Goal: Task Accomplishment & Management: Use online tool/utility

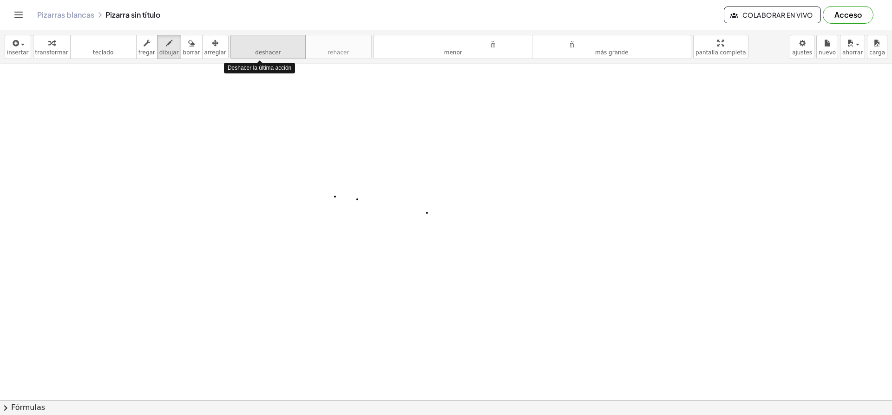
click at [257, 55] on font "deshacer" at bounding box center [268, 52] width 26 height 7
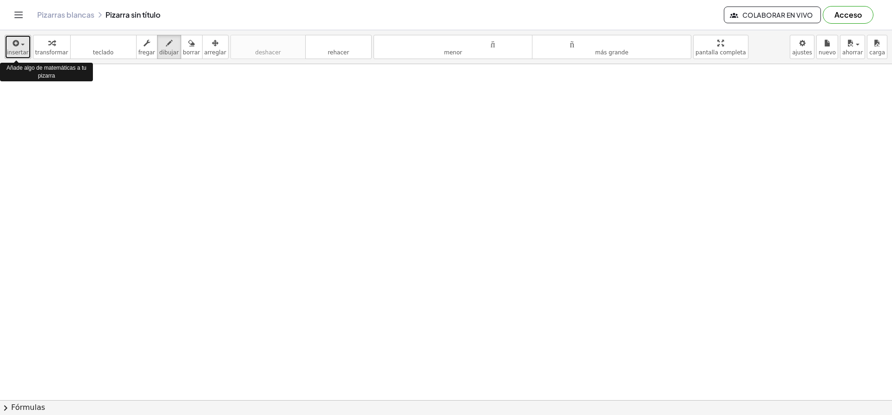
click at [11, 48] on icon "button" at bounding box center [15, 43] width 8 height 11
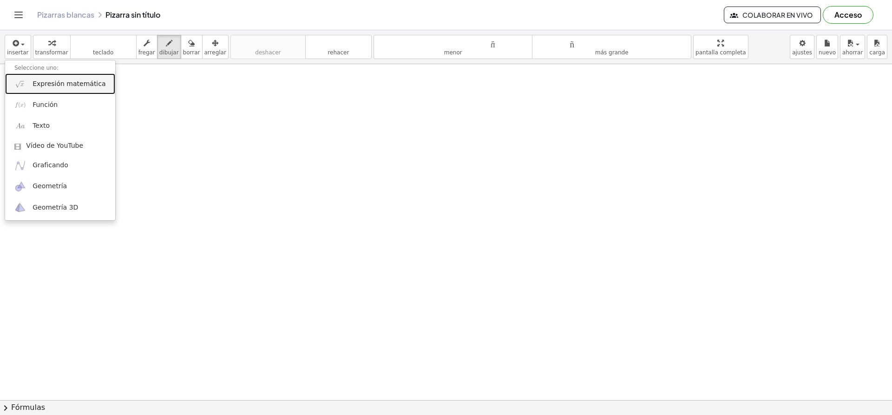
click at [58, 89] on link "Expresión matemática" at bounding box center [60, 83] width 110 height 21
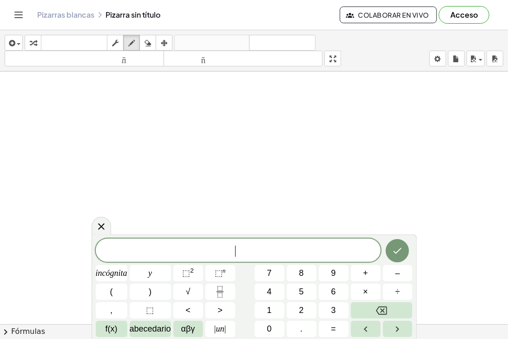
click at [157, 255] on span "​" at bounding box center [238, 251] width 285 height 13
click at [151, 331] on font "abecedario" at bounding box center [150, 328] width 41 height 9
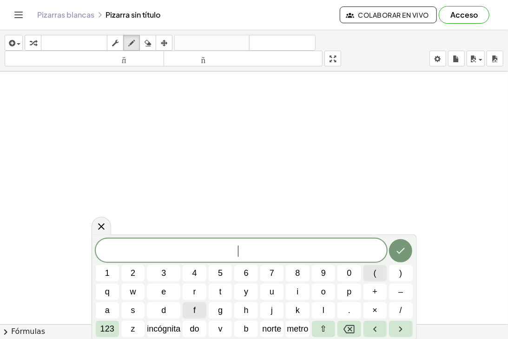
click at [370, 268] on button "(" at bounding box center [374, 273] width 23 height 16
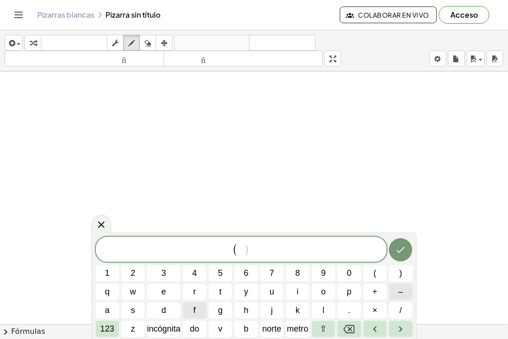
click at [397, 292] on button "–" at bounding box center [400, 292] width 23 height 16
click at [275, 278] on button "7" at bounding box center [271, 273] width 23 height 16
click at [234, 252] on span "−" at bounding box center [238, 250] width 9 height 11
click at [254, 249] on span ")" at bounding box center [257, 249] width 6 height 13
click at [398, 272] on button ")" at bounding box center [400, 273] width 23 height 16
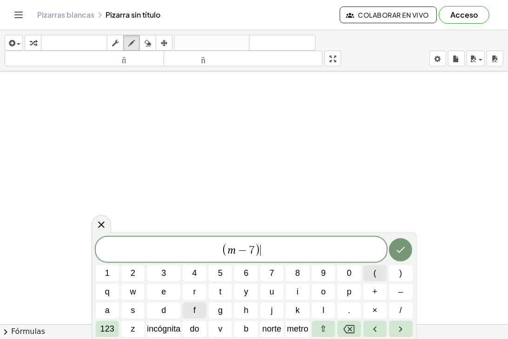
click at [375, 273] on span "(" at bounding box center [374, 273] width 3 height 13
click at [306, 308] on button "k" at bounding box center [297, 310] width 23 height 16
click at [397, 275] on button ")" at bounding box center [400, 273] width 23 height 16
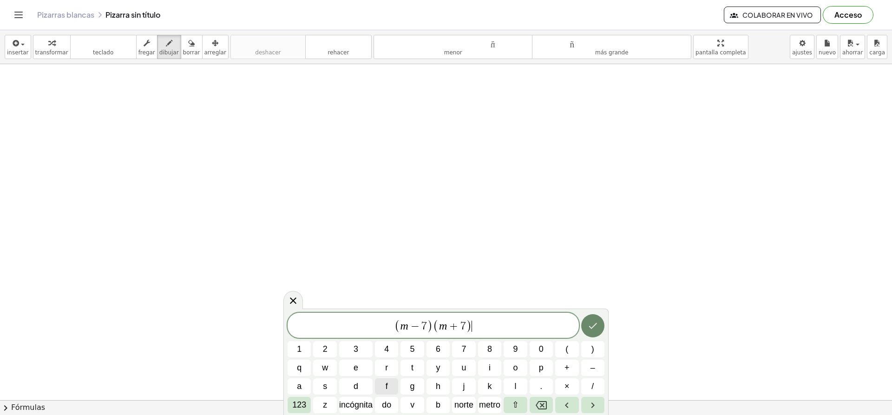
click at [594, 317] on button "Hecho" at bounding box center [592, 325] width 23 height 23
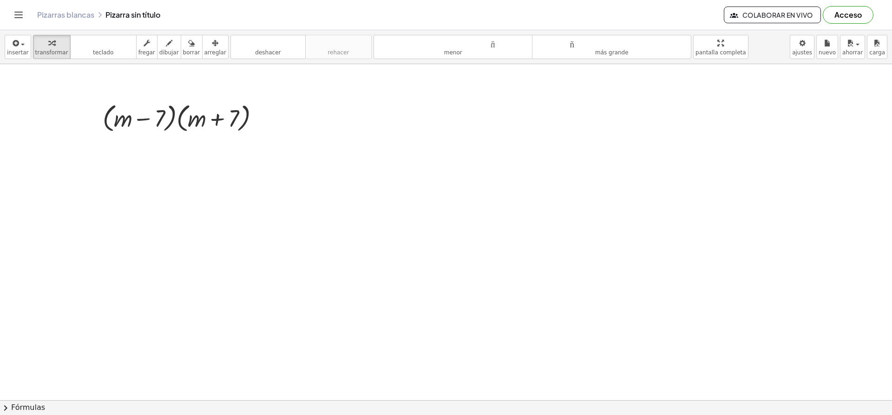
click at [159, 50] on font "dibujar" at bounding box center [169, 52] width 20 height 7
drag, startPoint x: 262, startPoint y: 120, endPoint x: 282, endPoint y: 118, distance: 20.1
drag, startPoint x: 267, startPoint y: 128, endPoint x: 286, endPoint y: 130, distance: 19.1
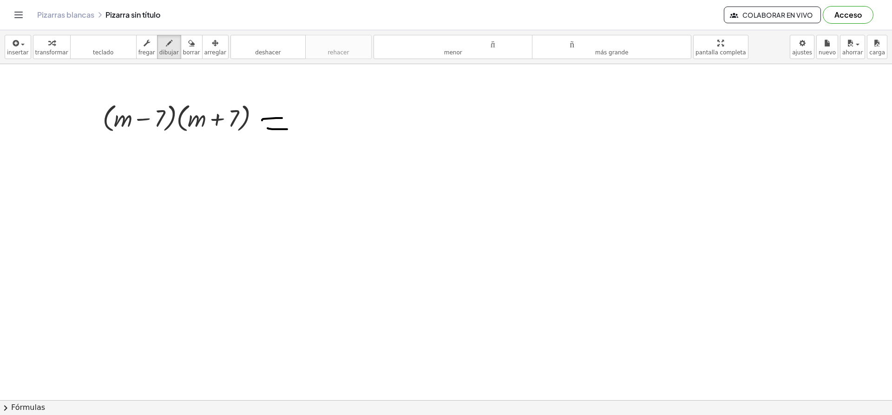
drag, startPoint x: 134, startPoint y: 113, endPoint x: 194, endPoint y: 110, distance: 60.4
drag, startPoint x: 308, startPoint y: 125, endPoint x: 338, endPoint y: 127, distance: 29.3
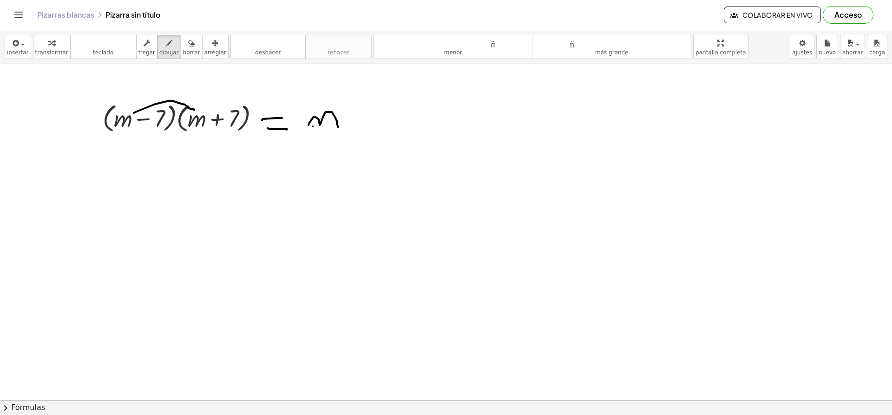
drag, startPoint x: 340, startPoint y: 101, endPoint x: 350, endPoint y: 112, distance: 14.5
drag, startPoint x: 130, startPoint y: 111, endPoint x: 229, endPoint y: 106, distance: 98.6
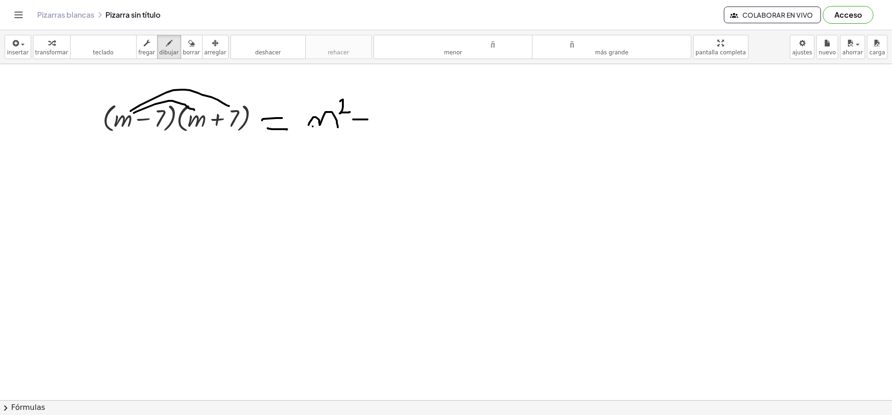
drag, startPoint x: 353, startPoint y: 119, endPoint x: 367, endPoint y: 119, distance: 14.4
drag, startPoint x: 359, startPoint y: 117, endPoint x: 360, endPoint y: 124, distance: 7.0
drag, startPoint x: 381, startPoint y: 114, endPoint x: 383, endPoint y: 129, distance: 15.4
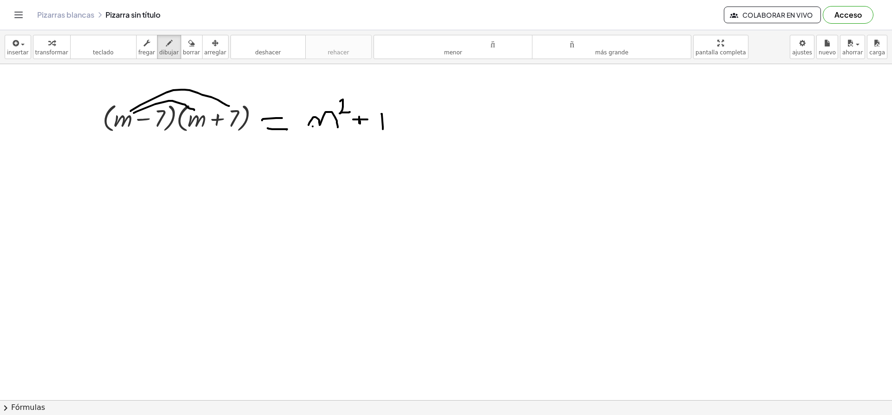
drag, startPoint x: 374, startPoint y: 120, endPoint x: 383, endPoint y: 120, distance: 8.8
drag, startPoint x: 374, startPoint y: 114, endPoint x: 379, endPoint y: 114, distance: 5.6
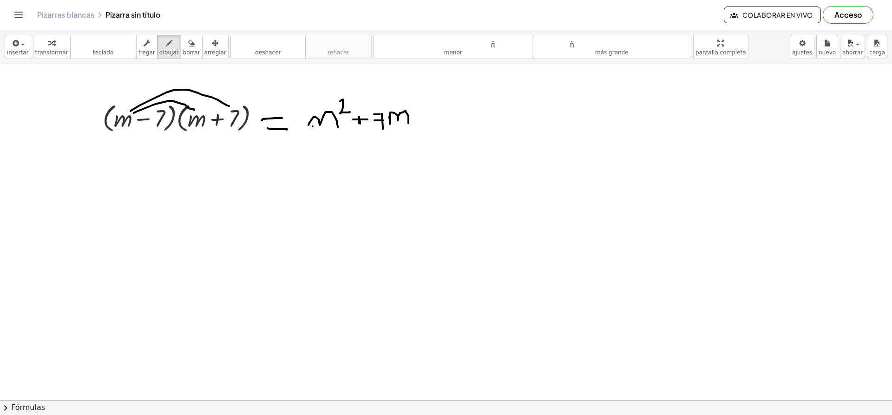
drag, startPoint x: 389, startPoint y: 117, endPoint x: 408, endPoint y: 123, distance: 20.1
drag, startPoint x: 195, startPoint y: 129, endPoint x: 157, endPoint y: 130, distance: 37.6
drag, startPoint x: 416, startPoint y: 120, endPoint x: 427, endPoint y: 120, distance: 11.6
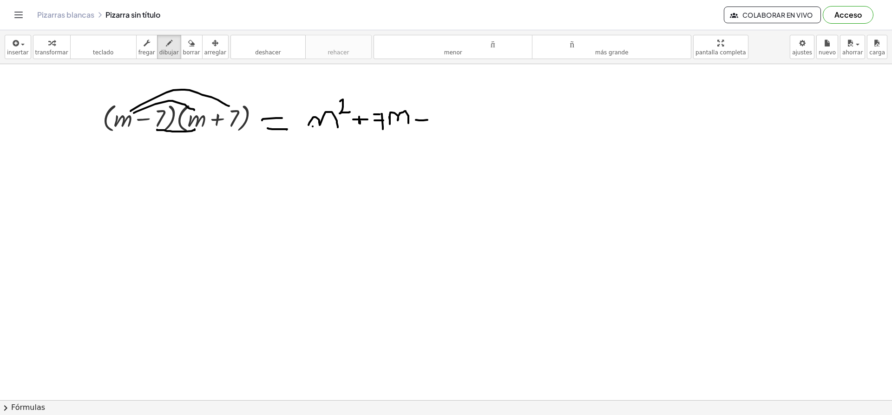
drag, startPoint x: 429, startPoint y: 106, endPoint x: 442, endPoint y: 130, distance: 27.6
drag, startPoint x: 435, startPoint y: 120, endPoint x: 446, endPoint y: 119, distance: 11.2
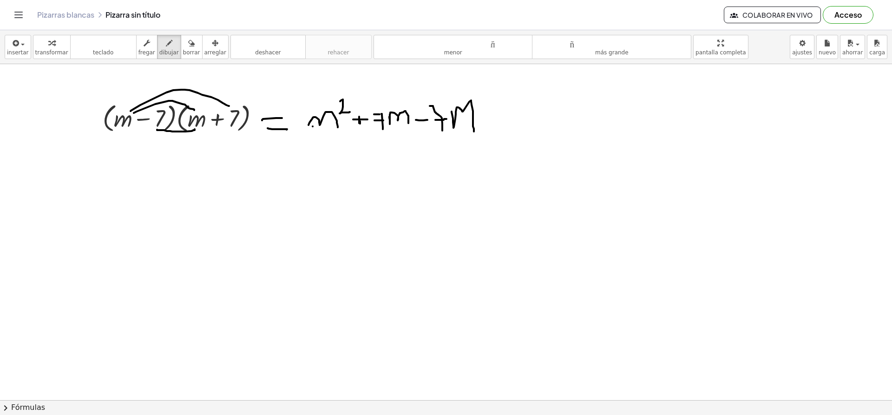
drag, startPoint x: 451, startPoint y: 111, endPoint x: 474, endPoint y: 131, distance: 29.9
drag, startPoint x: 492, startPoint y: 122, endPoint x: 520, endPoint y: 121, distance: 27.9
drag, startPoint x: 536, startPoint y: 105, endPoint x: 547, endPoint y: 121, distance: 19.1
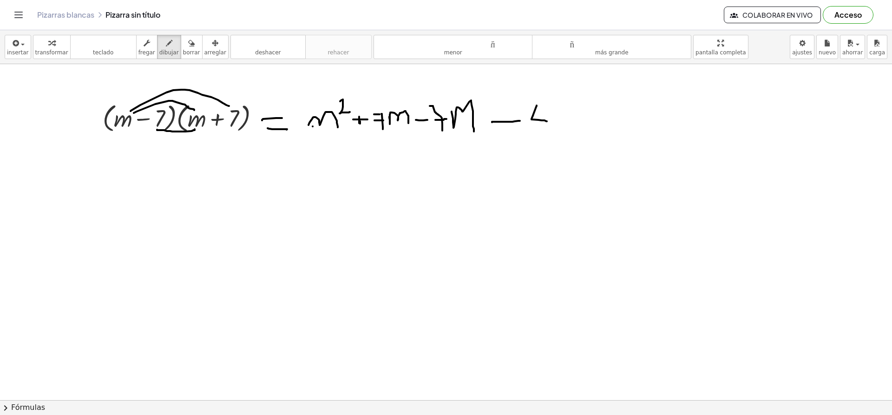
drag, startPoint x: 538, startPoint y: 104, endPoint x: 539, endPoint y: 132, distance: 28.3
drag, startPoint x: 568, startPoint y: 114, endPoint x: 568, endPoint y: 138, distance: 24.6
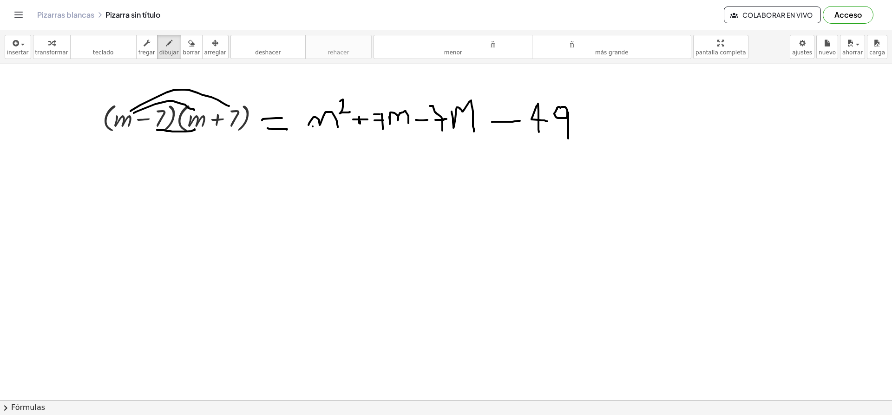
drag, startPoint x: 405, startPoint y: 98, endPoint x: 403, endPoint y: 137, distance: 39.5
drag, startPoint x: 468, startPoint y: 89, endPoint x: 458, endPoint y: 146, distance: 57.9
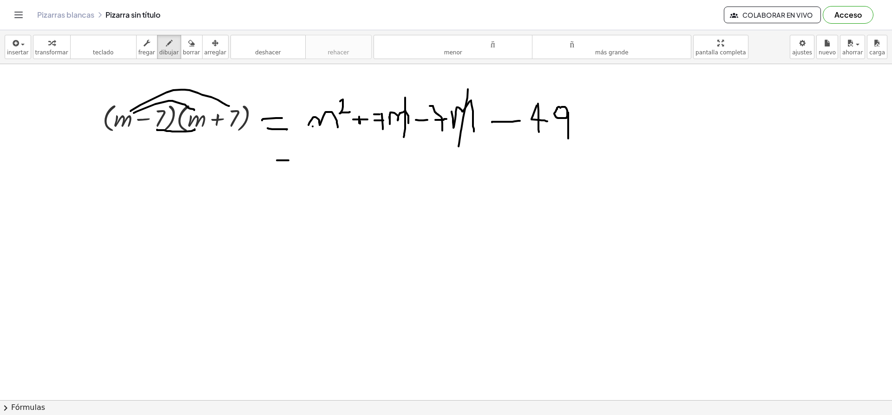
drag, startPoint x: 277, startPoint y: 160, endPoint x: 288, endPoint y: 160, distance: 11.6
drag, startPoint x: 277, startPoint y: 174, endPoint x: 293, endPoint y: 175, distance: 16.3
drag, startPoint x: 306, startPoint y: 158, endPoint x: 334, endPoint y: 168, distance: 30.4
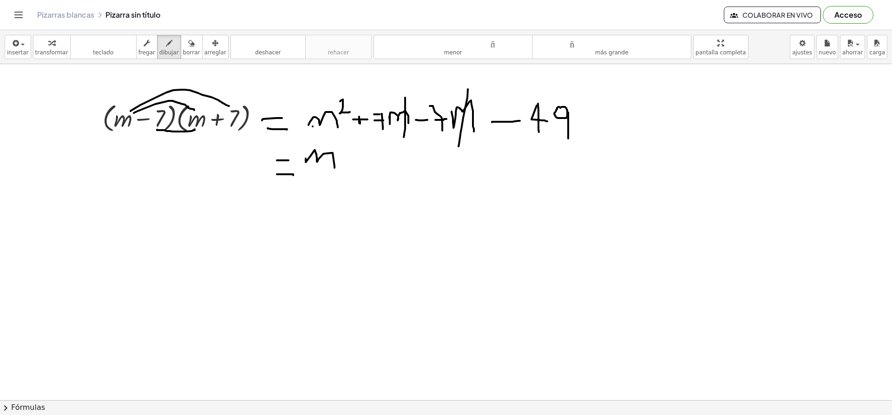
drag, startPoint x: 338, startPoint y: 147, endPoint x: 342, endPoint y: 154, distance: 7.7
drag, startPoint x: 366, startPoint y: 169, endPoint x: 386, endPoint y: 168, distance: 20.0
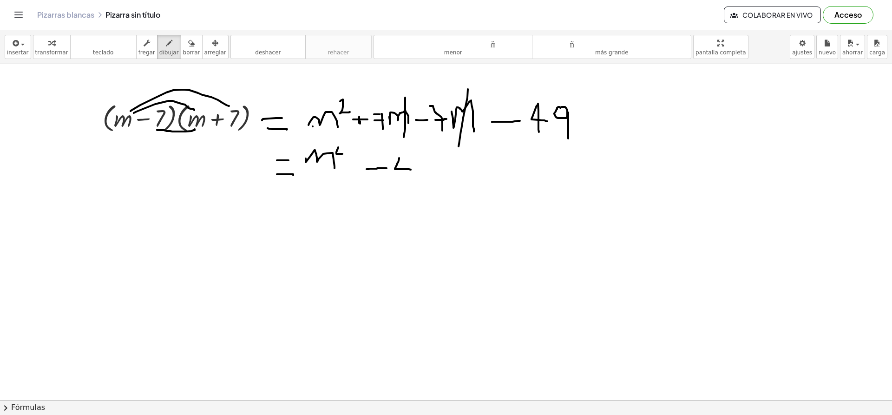
drag, startPoint x: 399, startPoint y: 158, endPoint x: 413, endPoint y: 170, distance: 18.8
drag, startPoint x: 406, startPoint y: 154, endPoint x: 403, endPoint y: 187, distance: 33.5
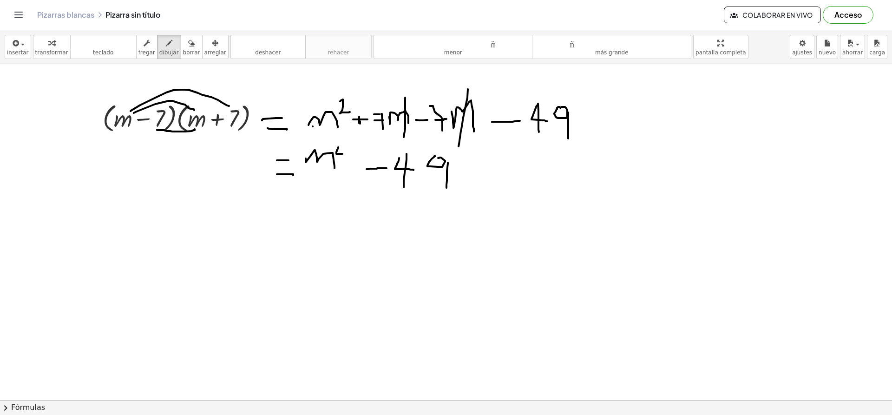
drag, startPoint x: 448, startPoint y: 163, endPoint x: 446, endPoint y: 192, distance: 28.8
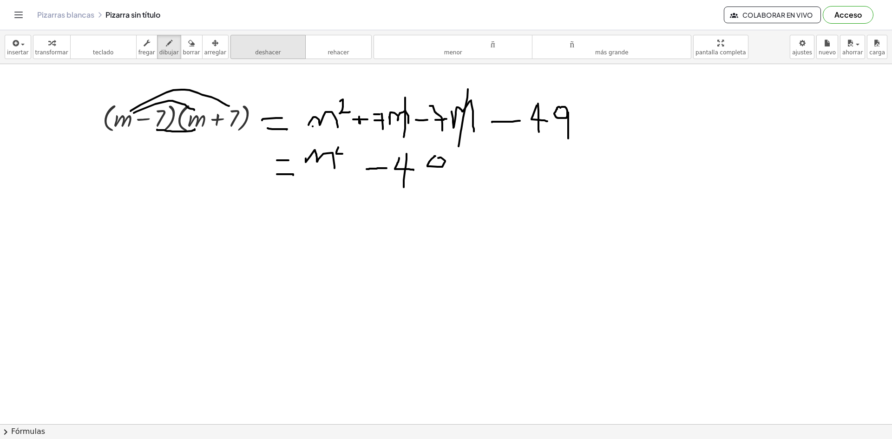
click at [260, 52] on font "deshacer" at bounding box center [268, 52] width 26 height 7
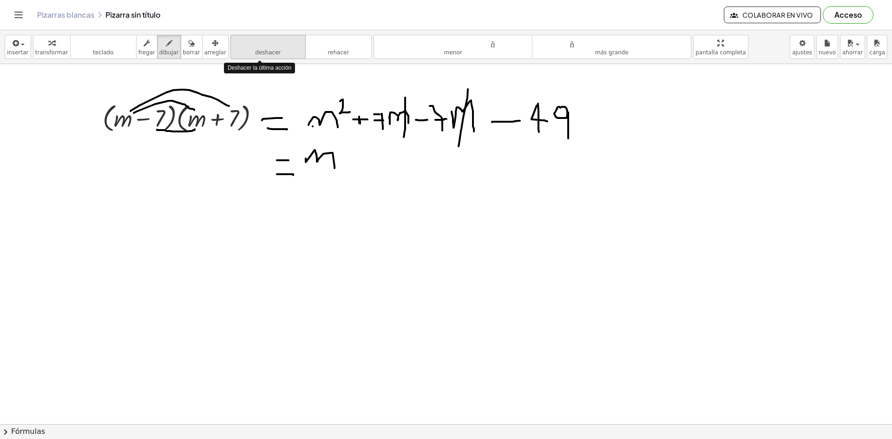
click at [260, 52] on font "deshacer" at bounding box center [268, 52] width 26 height 7
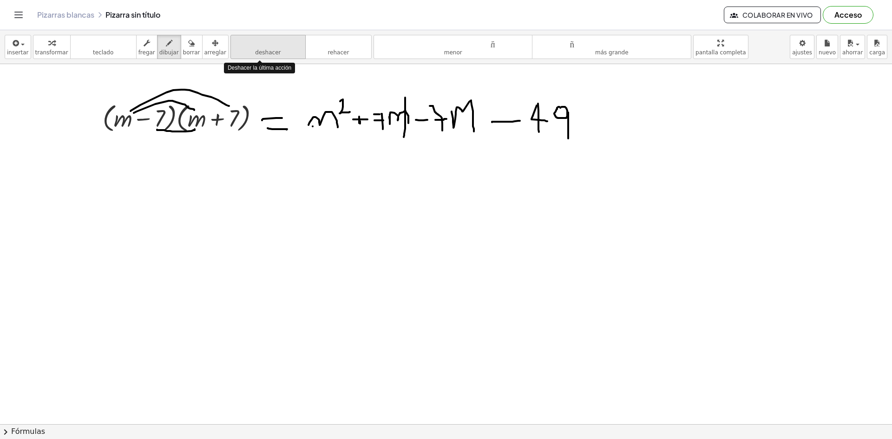
click at [260, 52] on font "deshacer" at bounding box center [268, 52] width 26 height 7
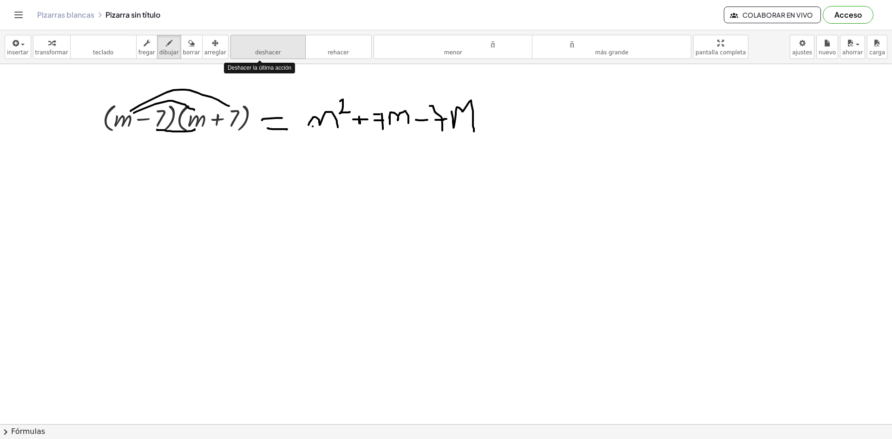
click at [260, 52] on font "deshacer" at bounding box center [268, 52] width 26 height 7
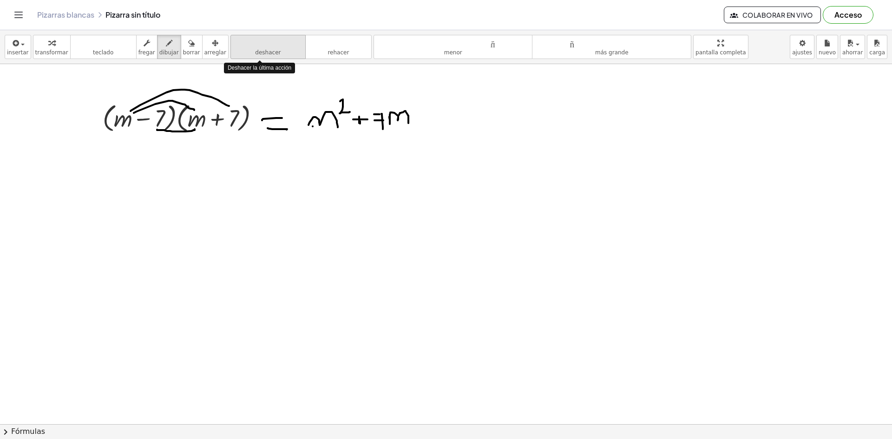
click at [260, 52] on font "deshacer" at bounding box center [268, 52] width 26 height 7
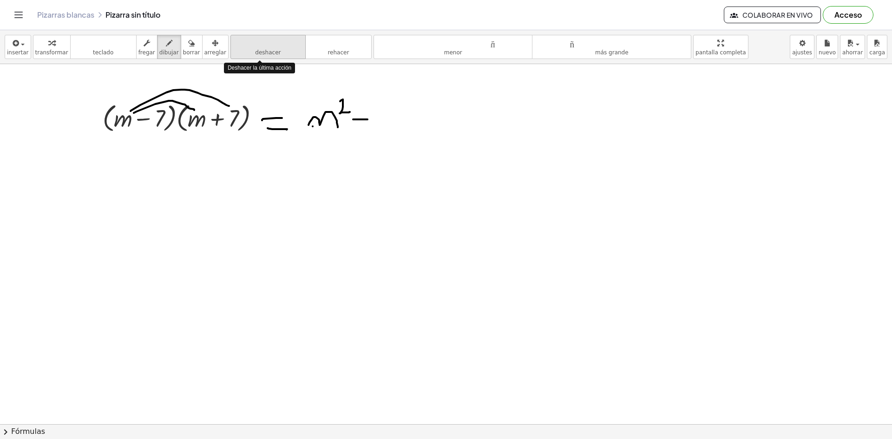
click at [260, 52] on font "deshacer" at bounding box center [268, 52] width 26 height 7
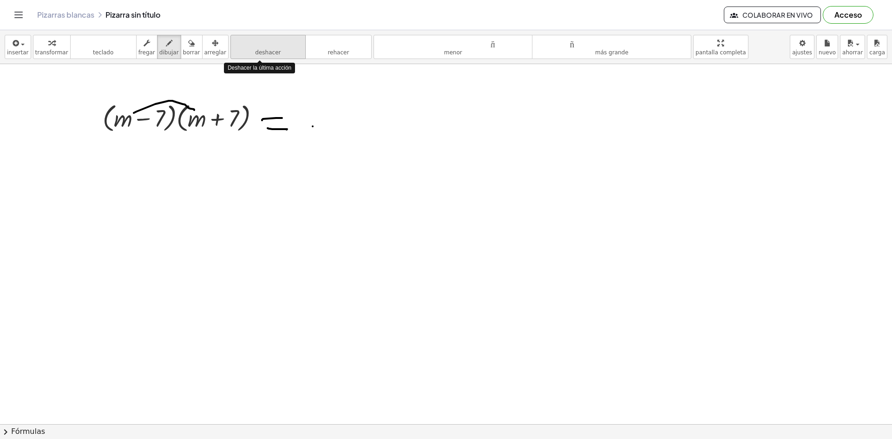
click at [260, 52] on font "deshacer" at bounding box center [268, 52] width 26 height 7
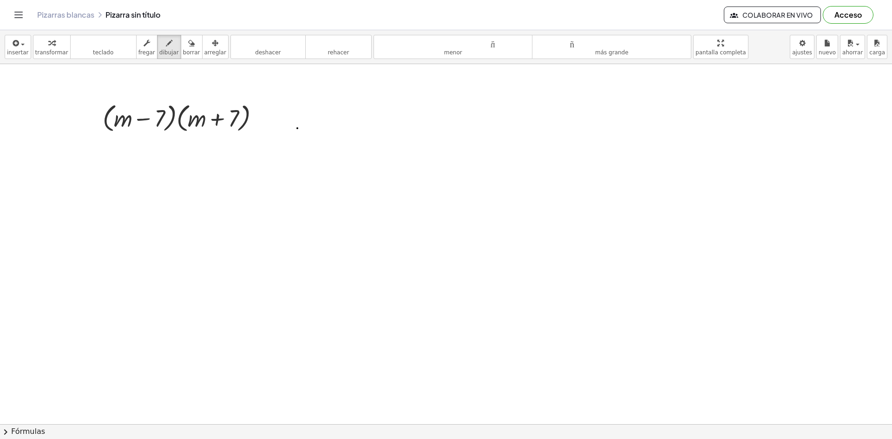
click at [18, 53] on font "insertar" at bounding box center [18, 52] width 22 height 7
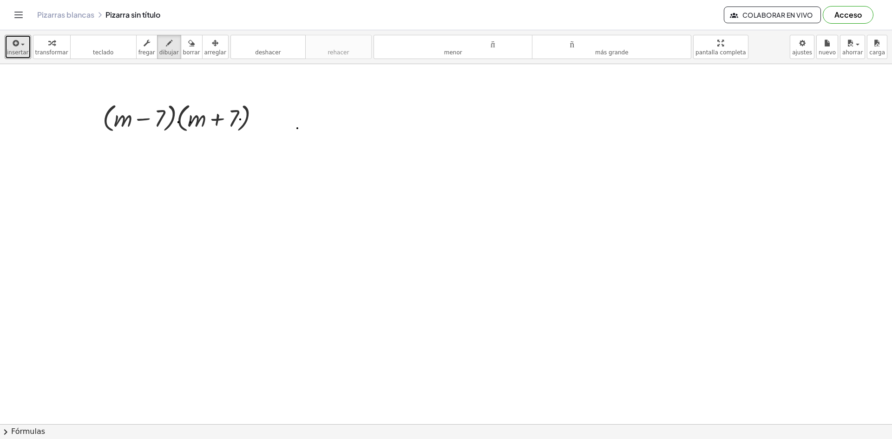
click at [94, 53] on font "teclado" at bounding box center [103, 52] width 20 height 7
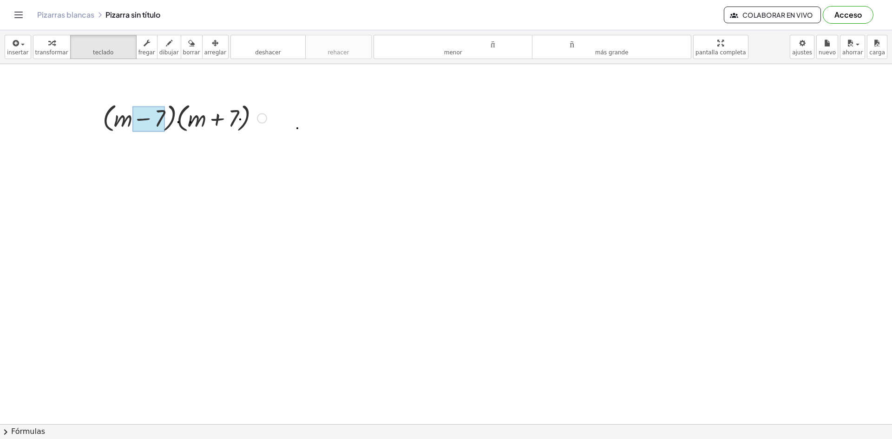
click at [154, 109] on div at bounding box center [148, 119] width 33 height 26
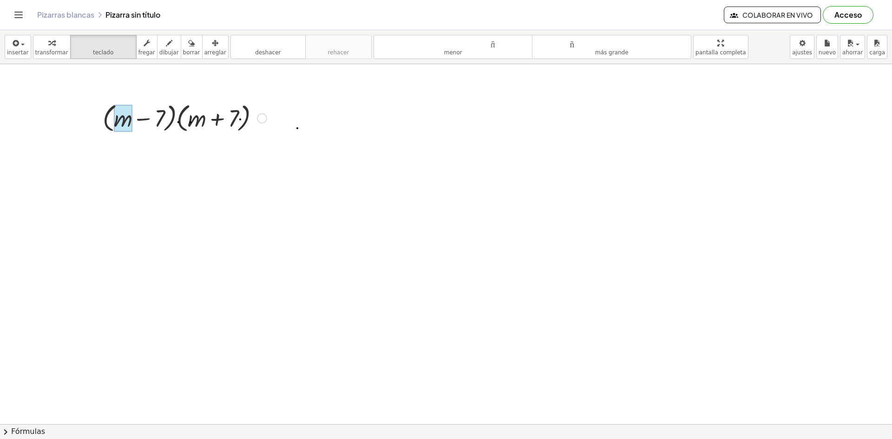
click at [125, 121] on div at bounding box center [123, 118] width 19 height 27
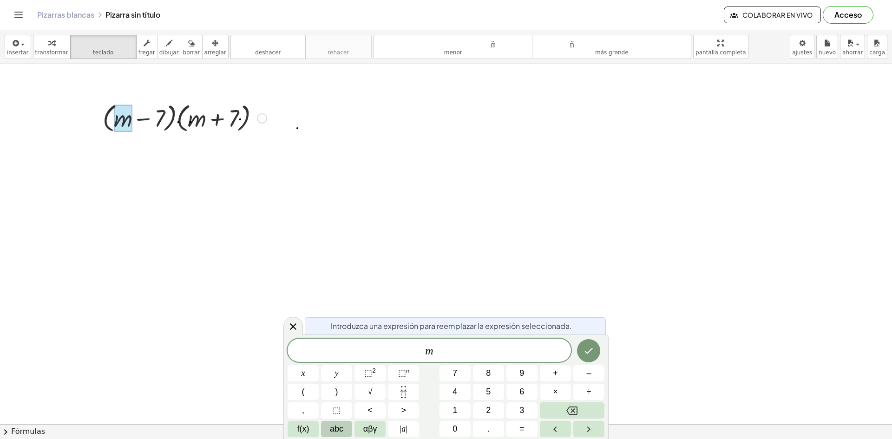
click at [197, 117] on div at bounding box center [184, 117] width 173 height 35
click at [205, 134] on div at bounding box center [184, 117] width 173 height 35
click at [189, 121] on div at bounding box center [184, 117] width 173 height 35
drag, startPoint x: 113, startPoint y: 114, endPoint x: 186, endPoint y: 125, distance: 74.2
click at [186, 125] on div at bounding box center [184, 117] width 173 height 35
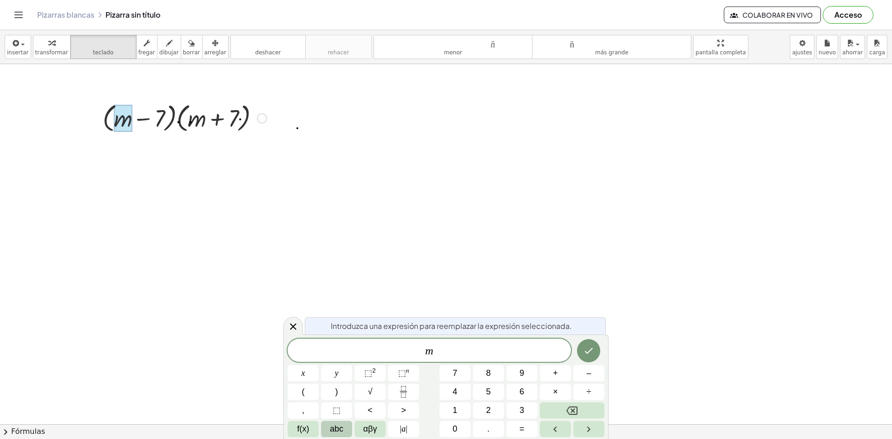
click at [247, 124] on div at bounding box center [184, 117] width 173 height 35
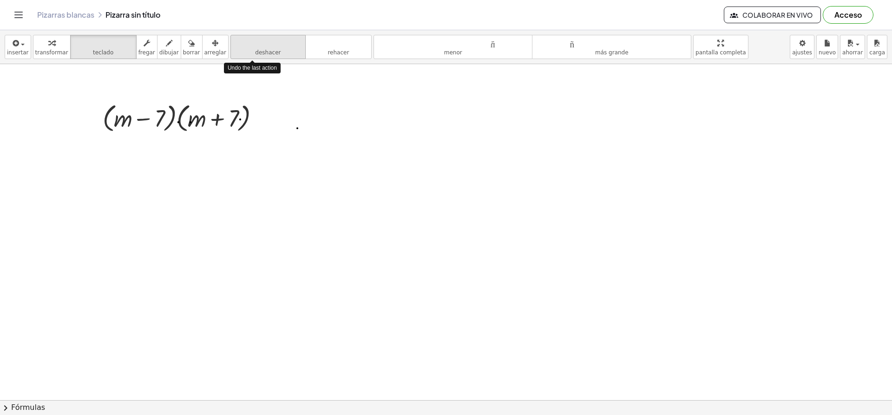
click at [259, 50] on font "deshacer" at bounding box center [268, 52] width 26 height 7
click at [179, 112] on div at bounding box center [184, 117] width 173 height 35
click at [158, 120] on div at bounding box center [148, 119] width 33 height 26
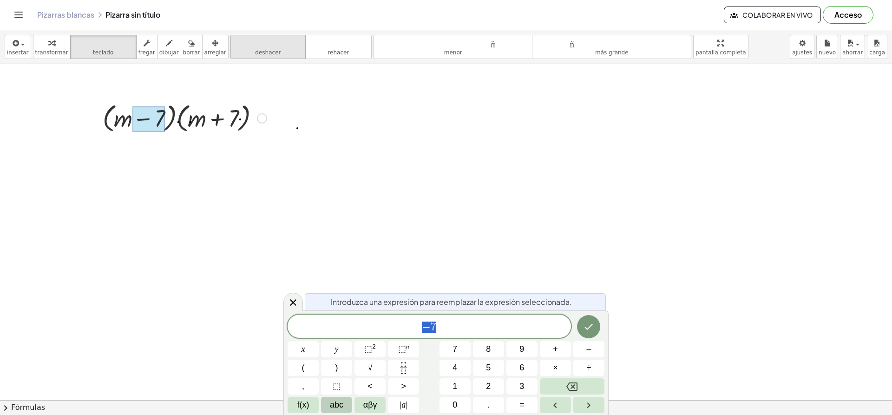
click at [264, 52] on button "deshacer deshacer" at bounding box center [267, 47] width 75 height 24
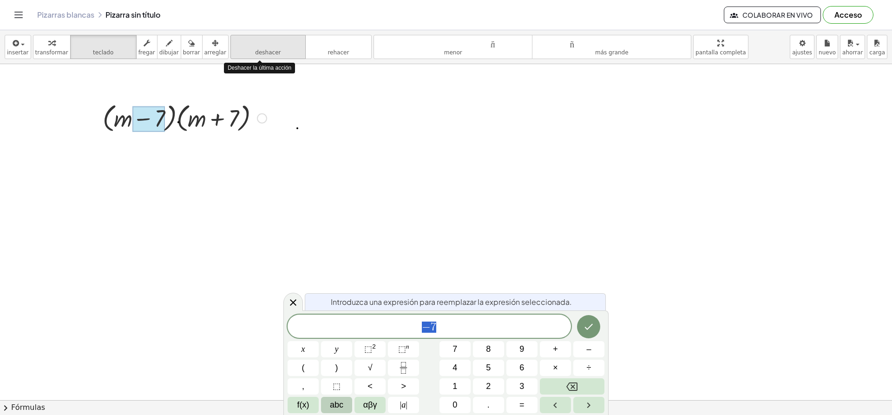
click at [264, 52] on button "deshacer deshacer" at bounding box center [267, 47] width 75 height 24
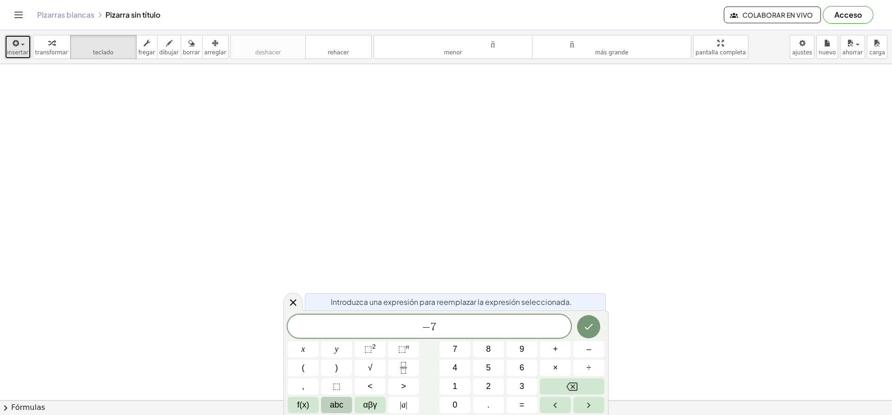
click at [22, 54] on font "insertar" at bounding box center [18, 52] width 22 height 7
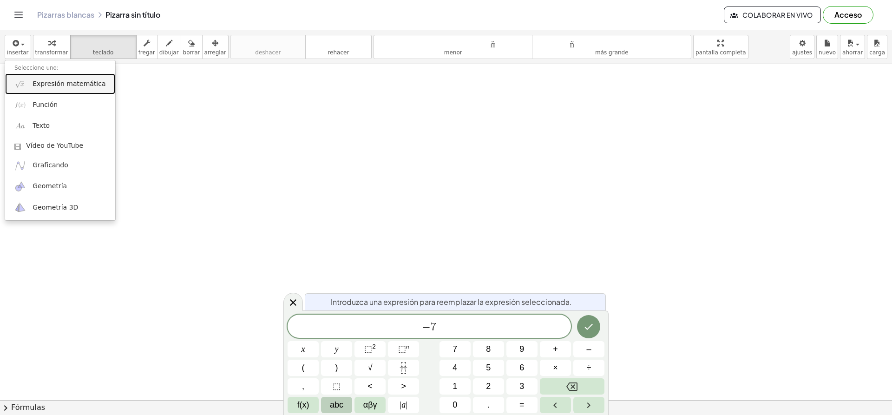
click at [63, 83] on font "Expresión matemática" at bounding box center [69, 83] width 73 height 7
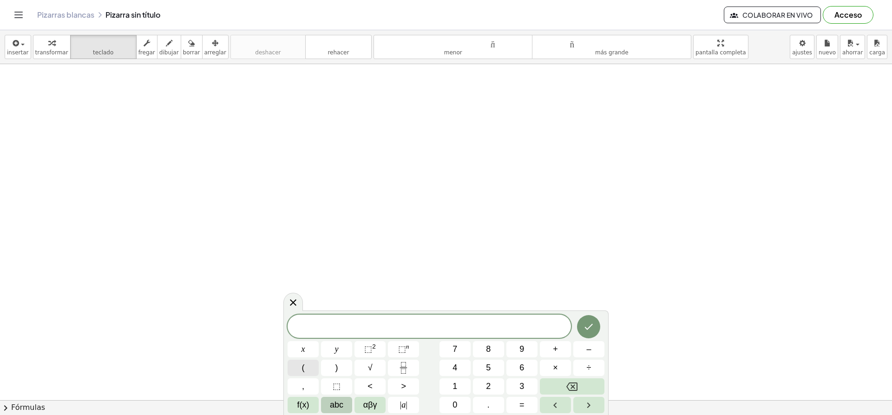
click at [299, 369] on button "(" at bounding box center [302, 367] width 31 height 16
click at [487, 363] on span "5" at bounding box center [488, 367] width 5 height 13
click at [340, 347] on button "y" at bounding box center [336, 349] width 31 height 16
click at [558, 351] on button "+" at bounding box center [555, 349] width 31 height 16
click at [522, 383] on span "3" at bounding box center [521, 386] width 5 height 13
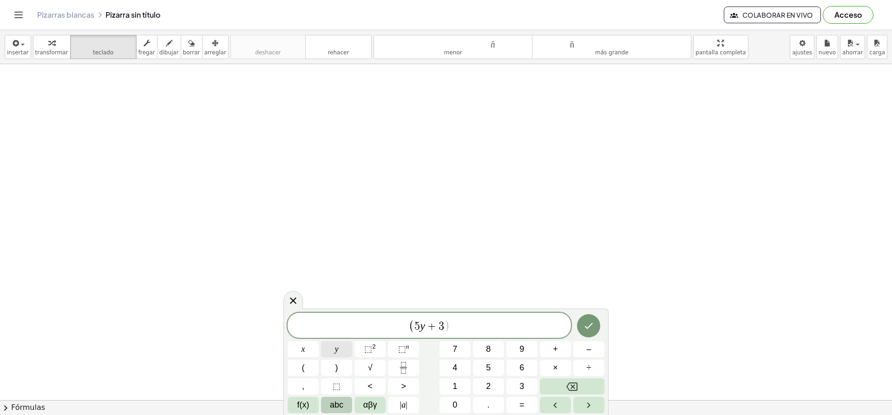
click at [340, 345] on button "y" at bounding box center [336, 349] width 31 height 16
click at [556, 346] on span "+" at bounding box center [555, 349] width 5 height 13
click at [492, 384] on button "2" at bounding box center [488, 386] width 31 height 16
click at [342, 367] on button ")" at bounding box center [336, 367] width 31 height 16
click at [374, 350] on sup "2" at bounding box center [374, 346] width 4 height 7
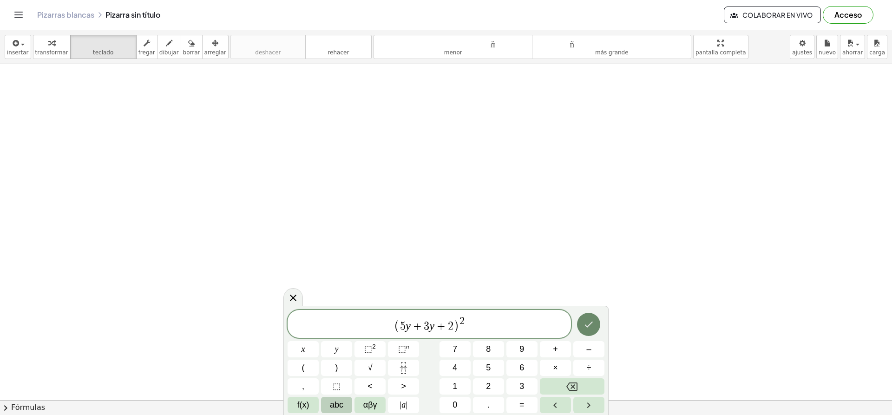
click at [581, 327] on button "Hecho" at bounding box center [588, 323] width 23 height 23
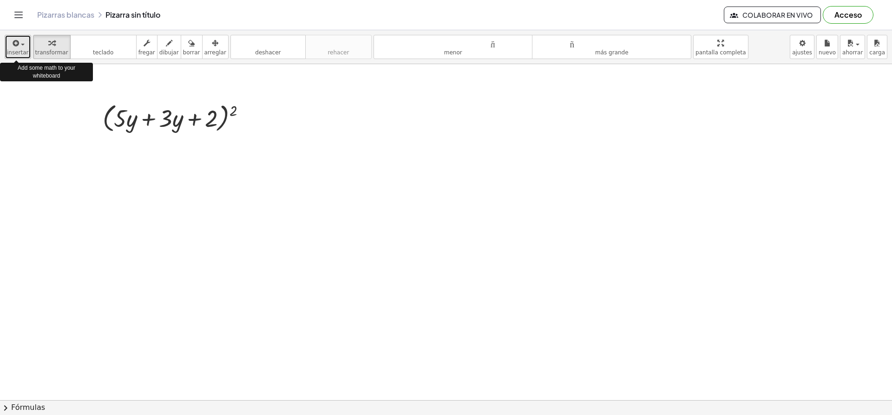
click at [22, 55] on font "insertar" at bounding box center [18, 52] width 22 height 7
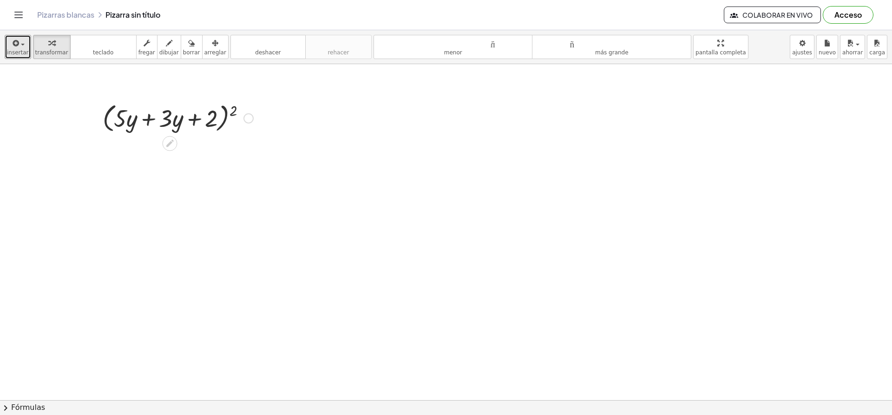
click at [181, 127] on div at bounding box center [178, 117] width 160 height 35
drag, startPoint x: 178, startPoint y: 113, endPoint x: 270, endPoint y: 35, distance: 120.9
click at [270, 35] on div "insertar Seleccione uno: Expresión matemática Función Texto Vídeo de YouTube Gr…" at bounding box center [446, 222] width 892 height 384
click at [16, 52] on font "insertar" at bounding box center [18, 52] width 22 height 7
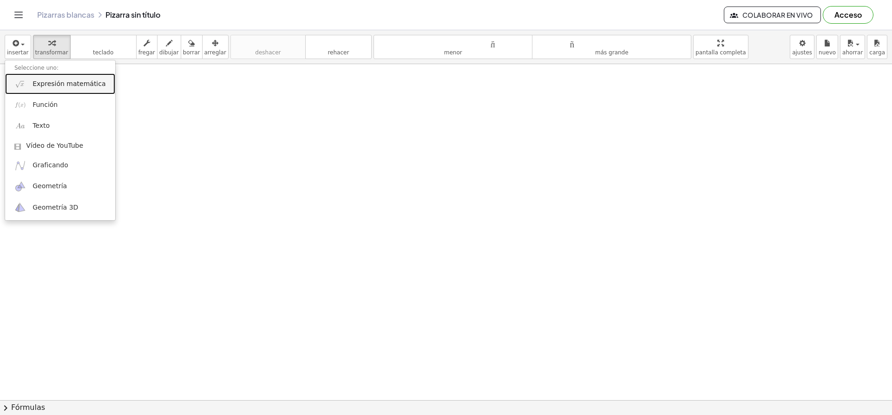
click at [54, 86] on font "Expresión matemática" at bounding box center [69, 83] width 73 height 7
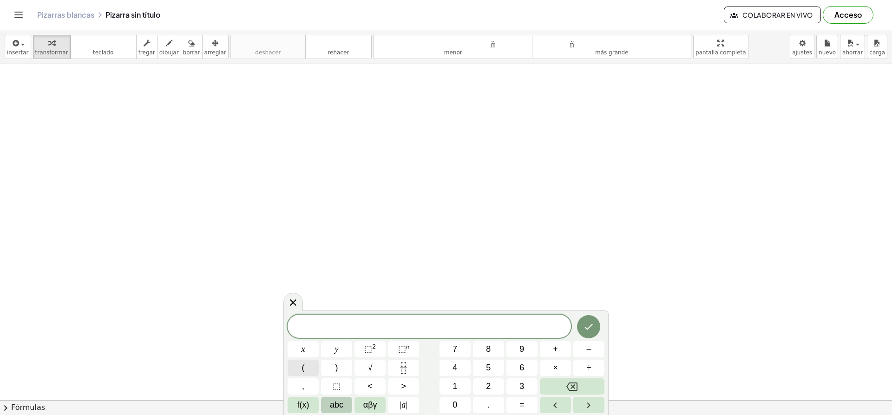
click at [306, 368] on button "(" at bounding box center [302, 367] width 31 height 16
click at [482, 367] on button "5" at bounding box center [488, 367] width 31 height 16
click at [338, 351] on button "y" at bounding box center [336, 349] width 31 height 16
click at [555, 347] on span "+" at bounding box center [555, 349] width 5 height 13
click at [514, 385] on button "3" at bounding box center [521, 386] width 31 height 16
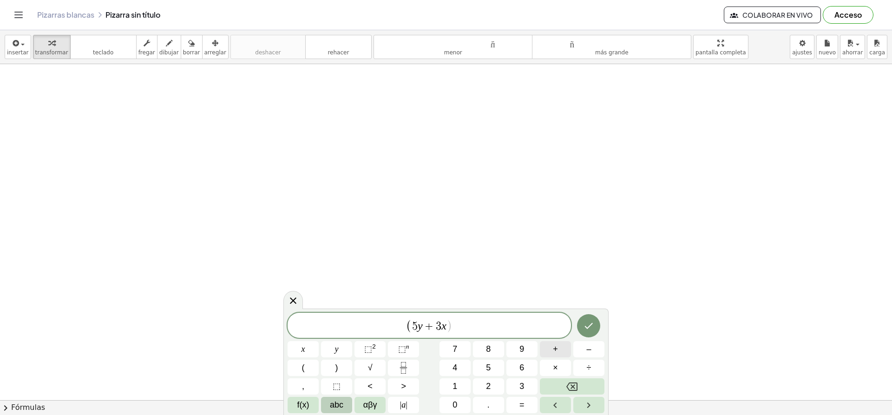
click at [555, 354] on span "+" at bounding box center [555, 349] width 5 height 13
click at [489, 383] on span "2" at bounding box center [488, 386] width 5 height 13
click at [371, 351] on div "( 5 y + 3 x + 2 ​ ) x y ⬚ 2 ⬚ n 7 8 9 + – ( ) √ 4 5 6 × ÷ , ⬚ < > 1 2 3 f(x) ab…" at bounding box center [445, 362] width 317 height 100
click at [371, 351] on span "⬚" at bounding box center [368, 348] width 8 height 9
click at [451, 325] on span "2" at bounding box center [451, 325] width 6 height 11
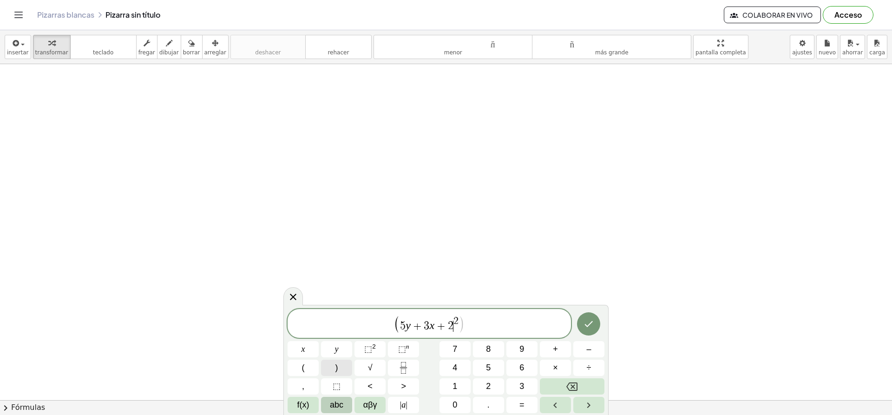
click at [339, 371] on button ")" at bounding box center [336, 367] width 31 height 16
click at [586, 320] on icon "Hecho" at bounding box center [588, 324] width 11 height 11
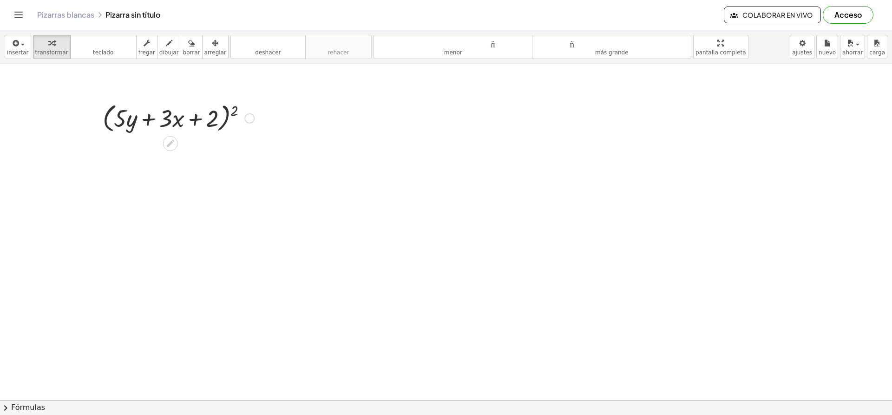
click at [254, 116] on div at bounding box center [249, 118] width 10 height 10
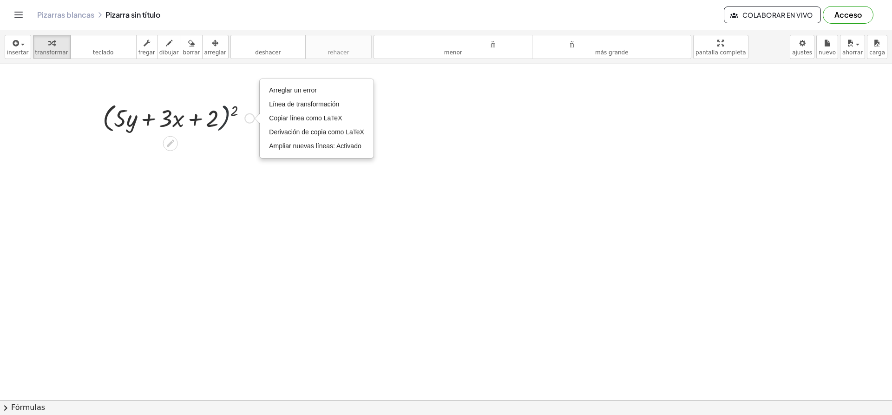
click at [225, 132] on div at bounding box center [178, 117] width 161 height 35
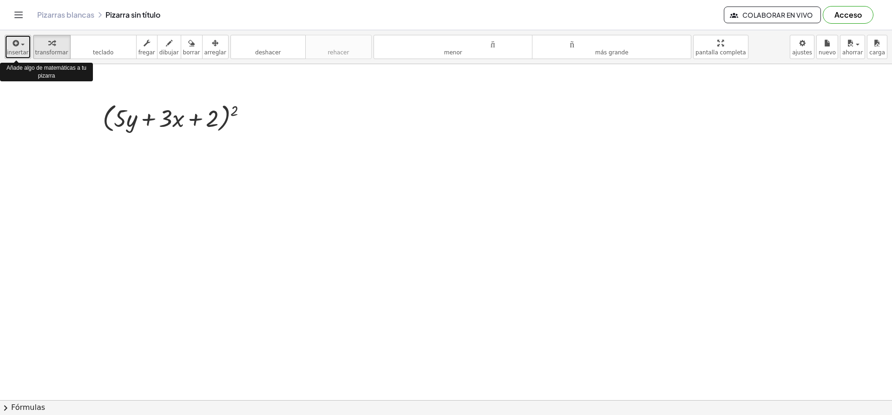
click at [21, 51] on font "insertar" at bounding box center [18, 52] width 22 height 7
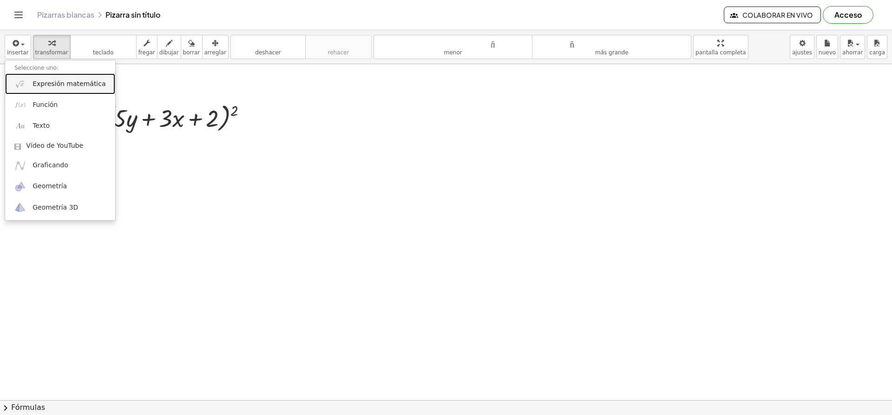
click at [64, 85] on font "Expresión matemática" at bounding box center [69, 83] width 73 height 7
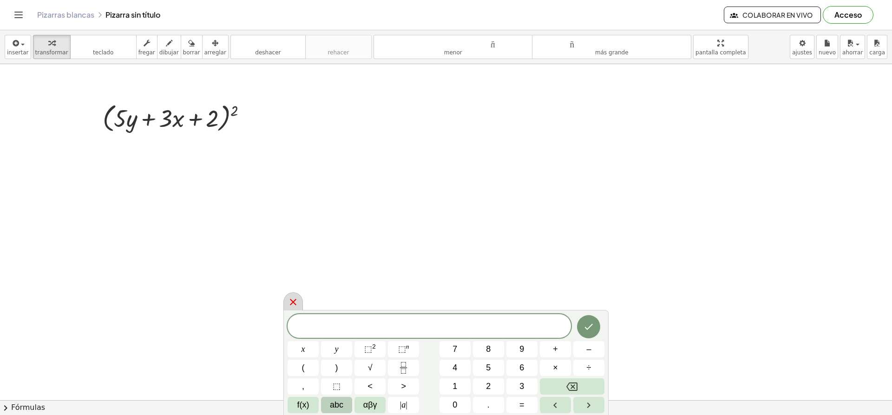
click at [293, 299] on icon at bounding box center [292, 301] width 11 height 11
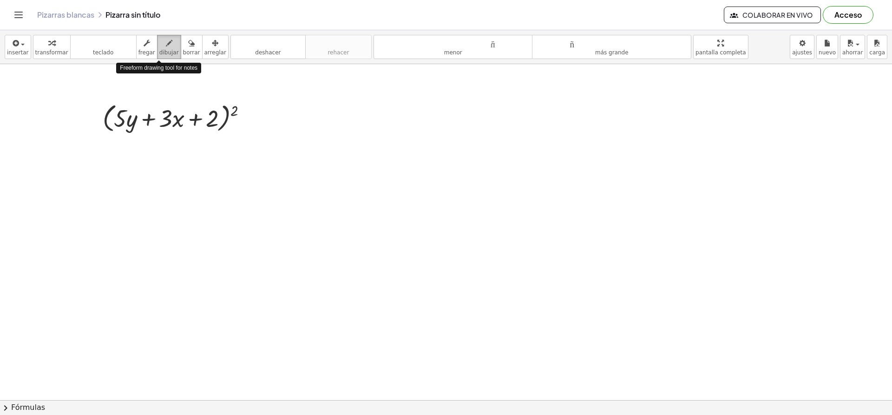
click at [166, 47] on icon "button" at bounding box center [169, 43] width 7 height 11
drag, startPoint x: 243, startPoint y: 126, endPoint x: 259, endPoint y: 124, distance: 16.4
drag, startPoint x: 247, startPoint y: 115, endPoint x: 255, endPoint y: 115, distance: 8.4
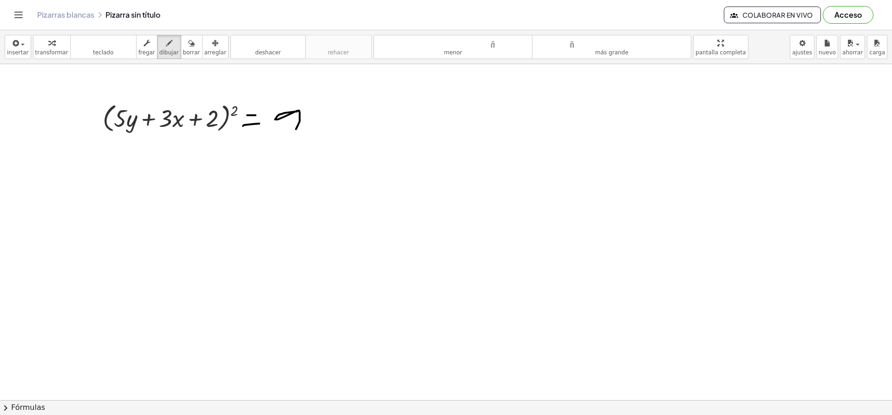
drag, startPoint x: 297, startPoint y: 111, endPoint x: 295, endPoint y: 130, distance: 19.1
click at [18, 44] on icon "button" at bounding box center [15, 43] width 8 height 11
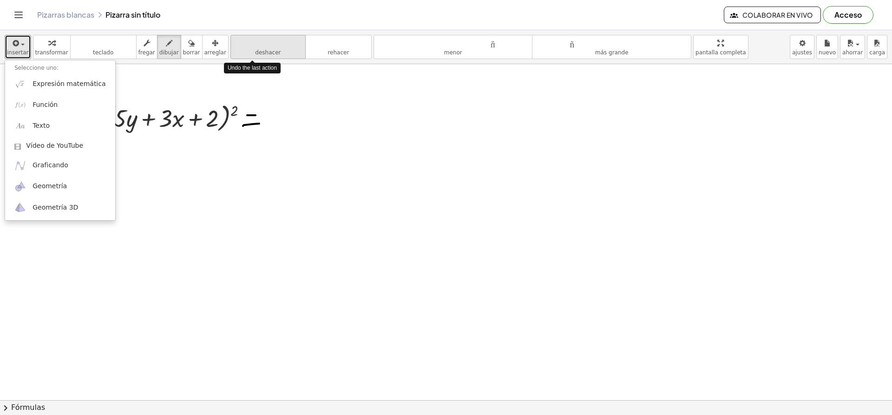
click at [238, 52] on button "deshacer deshacer" at bounding box center [267, 47] width 75 height 24
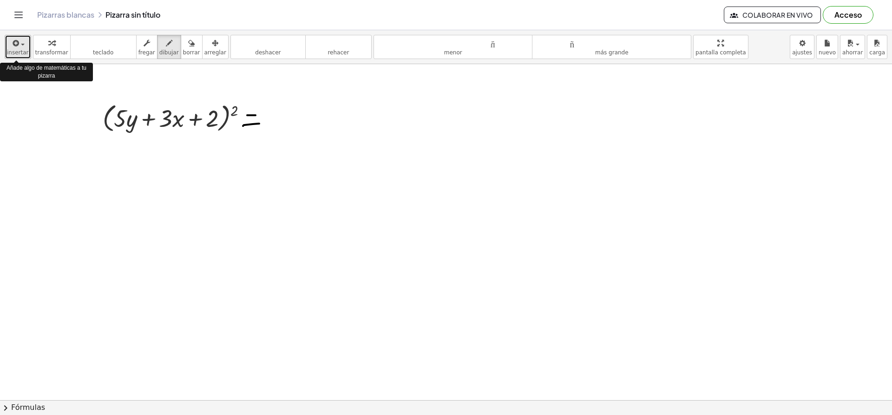
click at [20, 52] on font "insertar" at bounding box center [18, 52] width 22 height 7
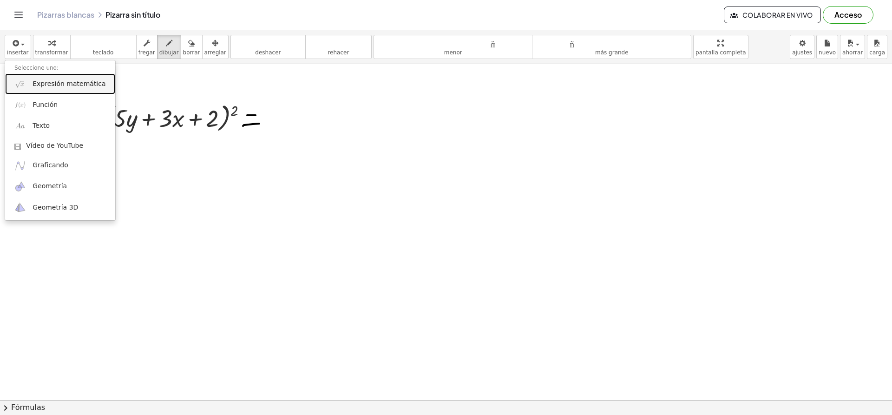
click at [52, 87] on font "Expresión matemática" at bounding box center [69, 83] width 73 height 7
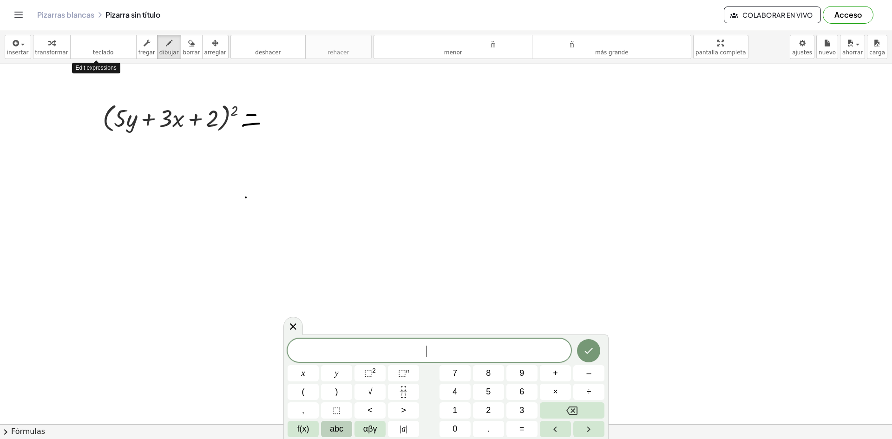
click at [108, 64] on div "Edit expressions" at bounding box center [96, 68] width 48 height 11
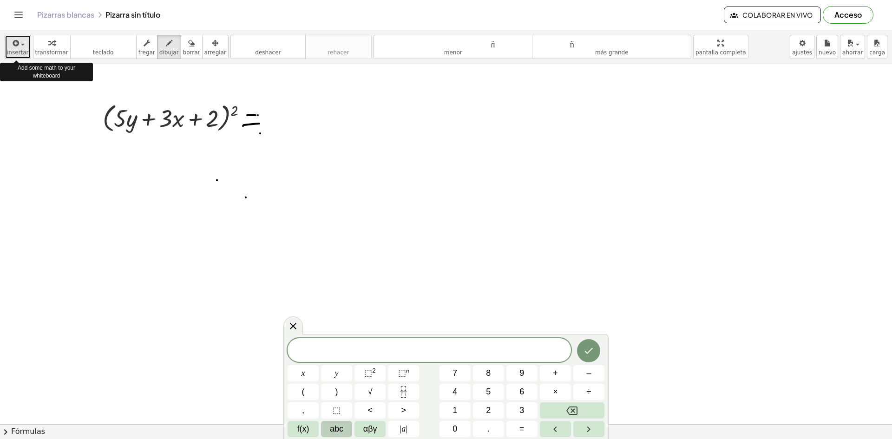
click at [26, 51] on button "insertar" at bounding box center [18, 47] width 26 height 24
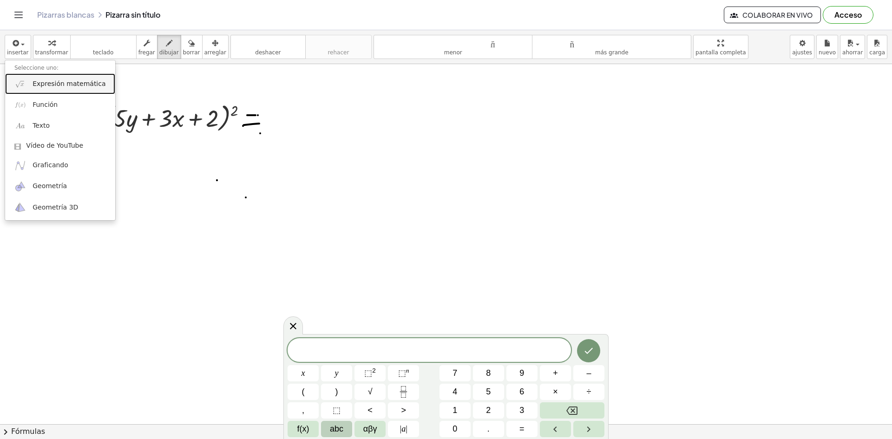
click at [56, 81] on font "Expresión matemática" at bounding box center [69, 83] width 73 height 7
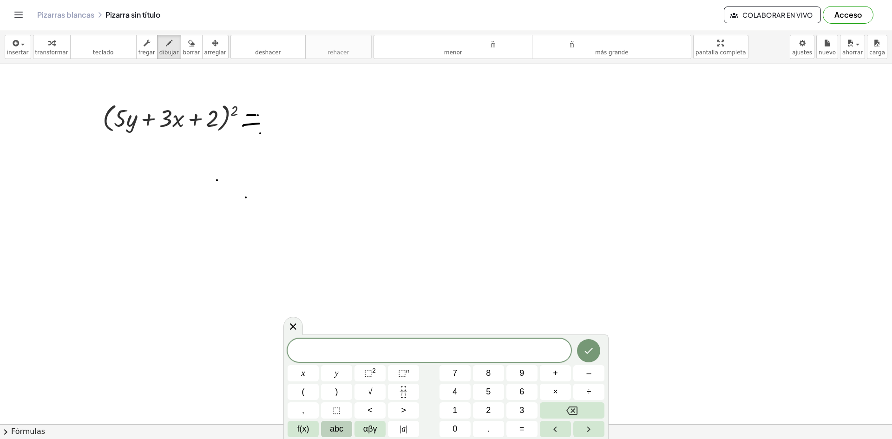
click at [255, 50] on font "deshacer" at bounding box center [268, 52] width 26 height 7
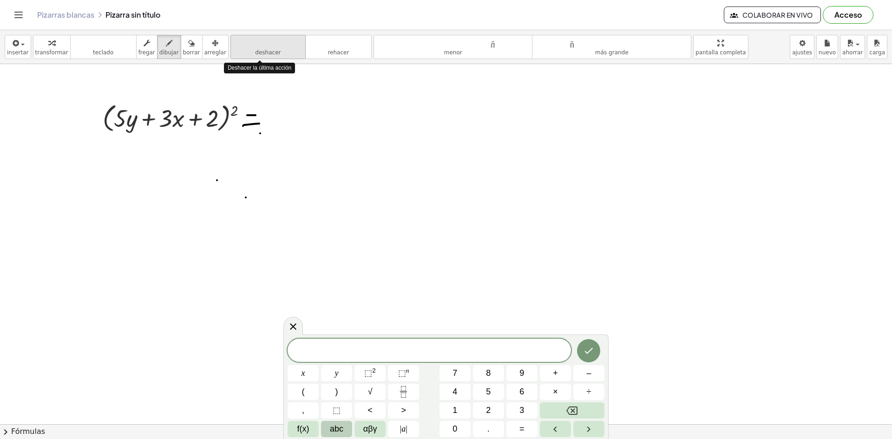
click at [255, 50] on font "deshacer" at bounding box center [268, 52] width 26 height 7
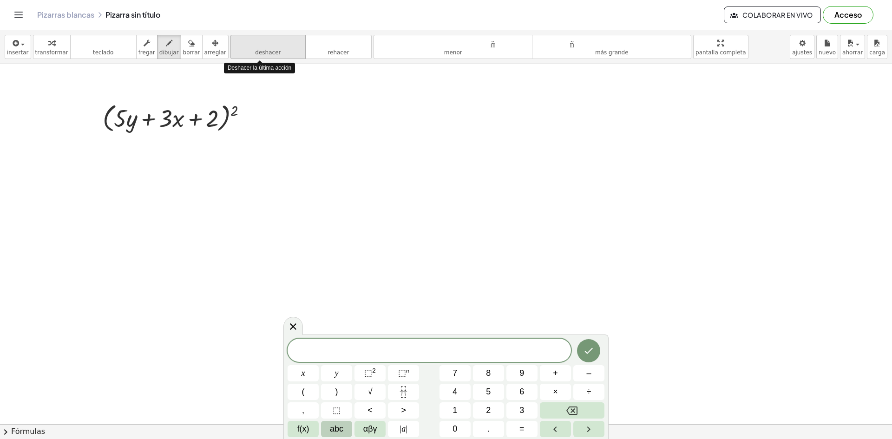
click at [255, 50] on font "deshacer" at bounding box center [268, 52] width 26 height 7
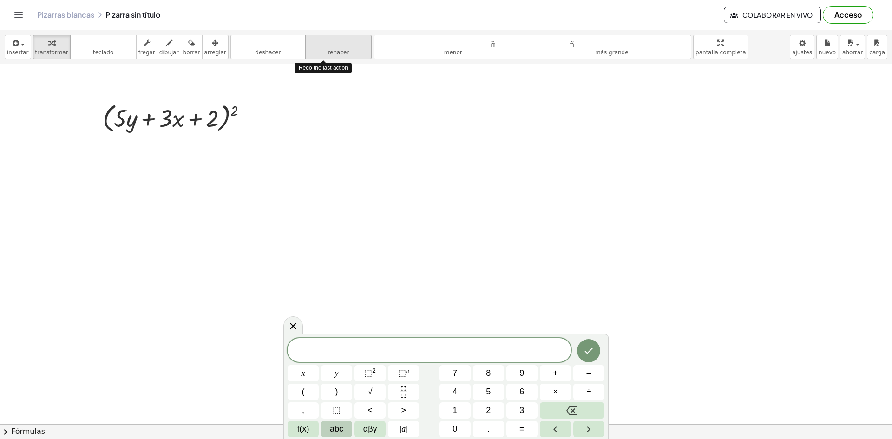
click at [310, 45] on font "rehacer" at bounding box center [338, 43] width 62 height 9
click at [136, 117] on div at bounding box center [178, 117] width 161 height 35
click at [169, 129] on div at bounding box center [178, 117] width 161 height 35
click at [254, 117] on div at bounding box center [249, 118] width 10 height 10
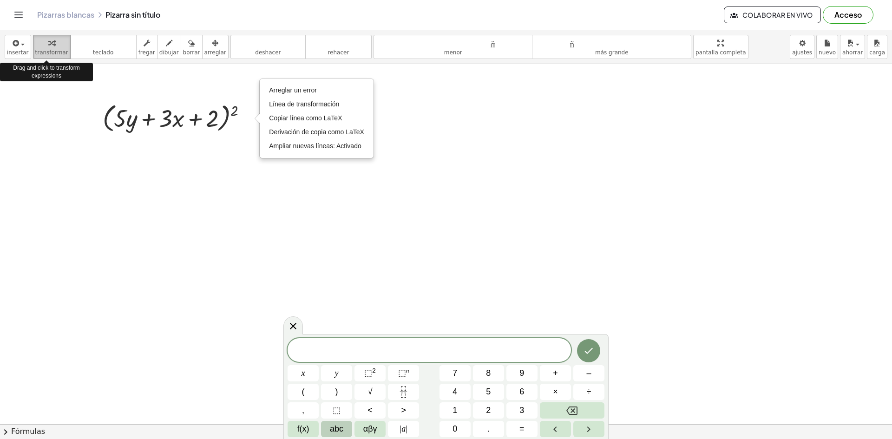
click at [45, 49] on font "transformar" at bounding box center [51, 52] width 33 height 7
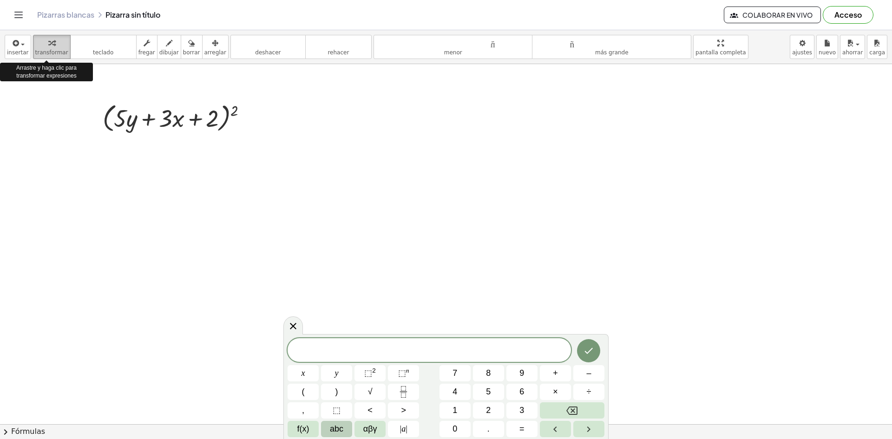
click at [45, 49] on font "transformar" at bounding box center [51, 52] width 33 height 7
click at [19, 47] on span "button" at bounding box center [20, 44] width 2 height 7
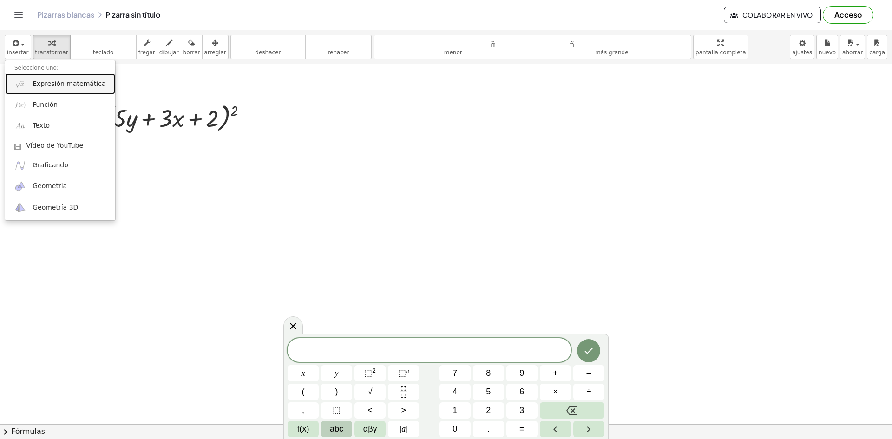
click at [52, 86] on font "Expresión matemática" at bounding box center [69, 83] width 73 height 7
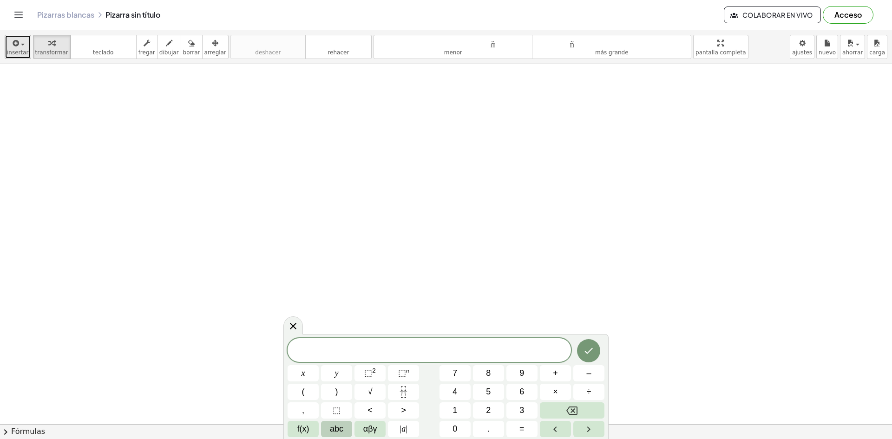
click at [15, 49] on font "insertar" at bounding box center [18, 52] width 22 height 7
